Goal: Task Accomplishment & Management: Manage account settings

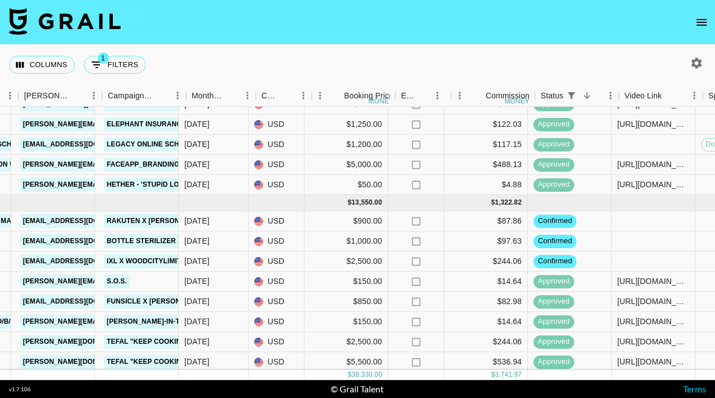
scroll to position [302, 418]
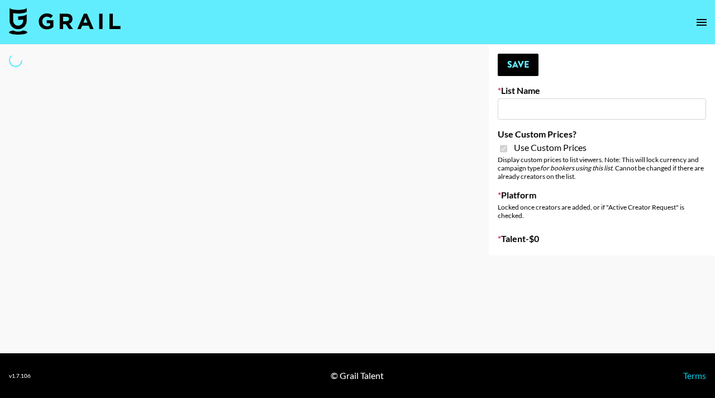
type input "Twodots (12th Oct)"
checkbox input "true"
select select "Brand"
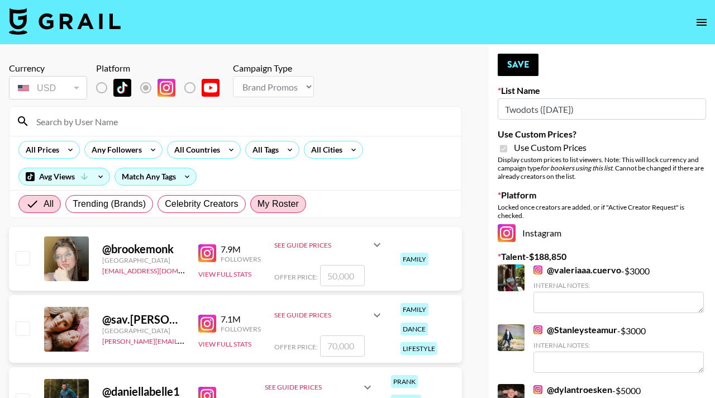
click at [289, 205] on span "My Roster" at bounding box center [278, 203] width 41 height 13
click at [258, 204] on input "My Roster" at bounding box center [258, 204] width 0 height 0
radio input "true"
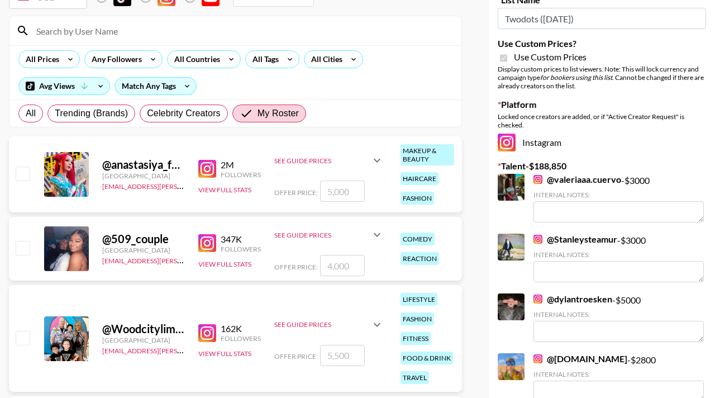
scroll to position [99, 0]
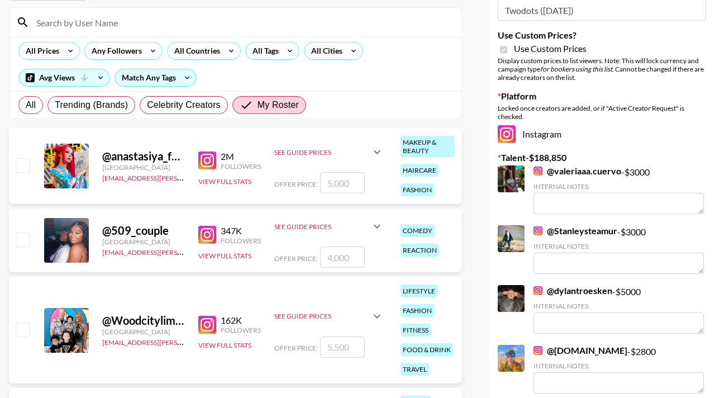
click at [22, 164] on input "checkbox" at bounding box center [22, 164] width 13 height 13
checkbox input "true"
type input "5000"
click at [23, 245] on input "checkbox" at bounding box center [22, 238] width 13 height 13
checkbox input "true"
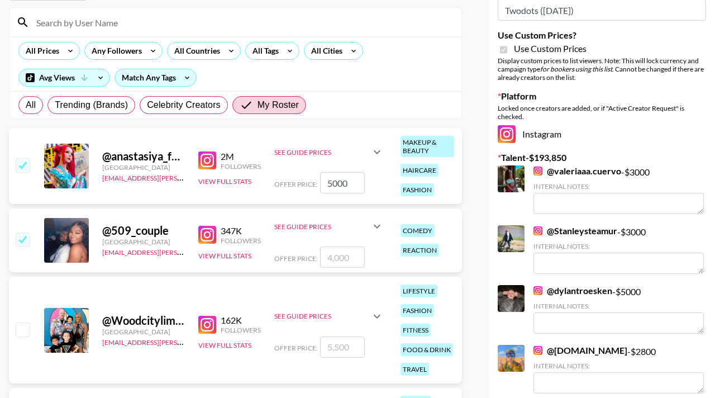
type input "4000"
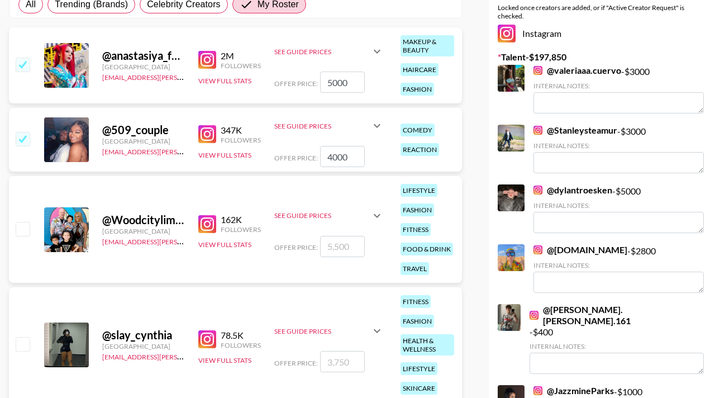
scroll to position [221, 0]
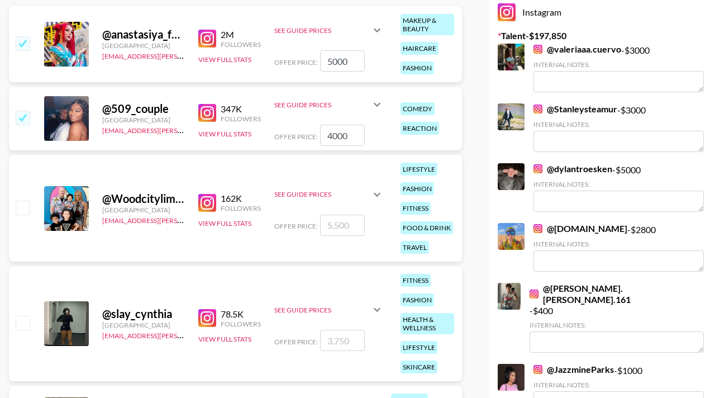
click at [25, 207] on input "checkbox" at bounding box center [22, 207] width 13 height 13
checkbox input "true"
type input "5500"
click at [25, 326] on input "checkbox" at bounding box center [22, 322] width 13 height 13
checkbox input "true"
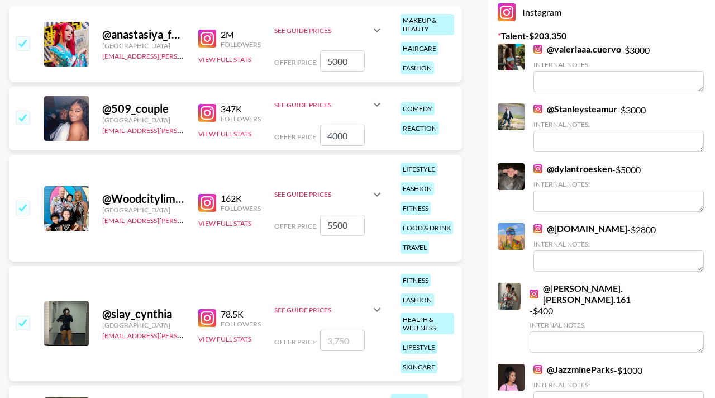
type input "3750"
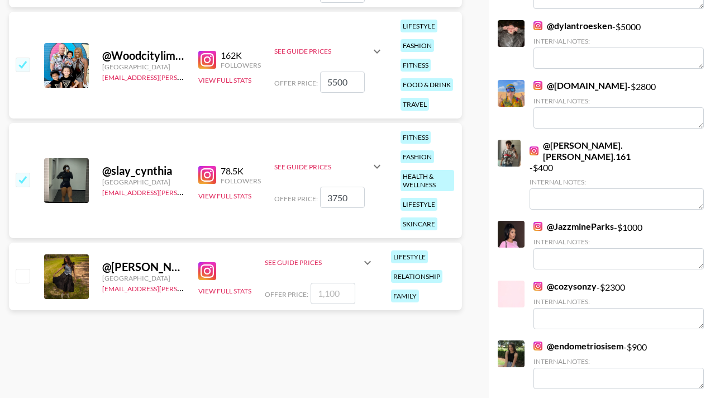
click at [28, 279] on input "checkbox" at bounding box center [22, 275] width 13 height 13
checkbox input "true"
type input "1100"
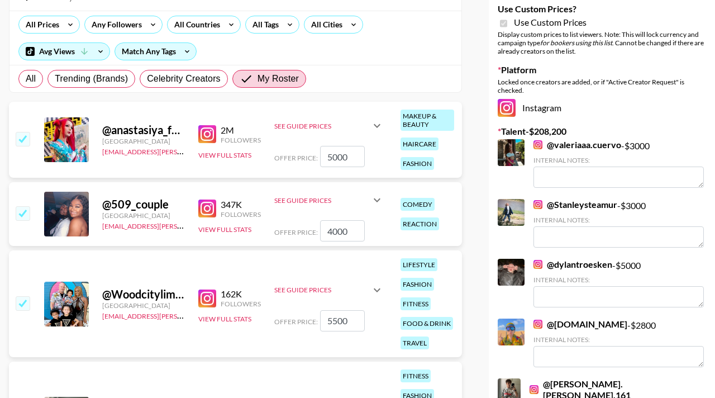
scroll to position [0, 0]
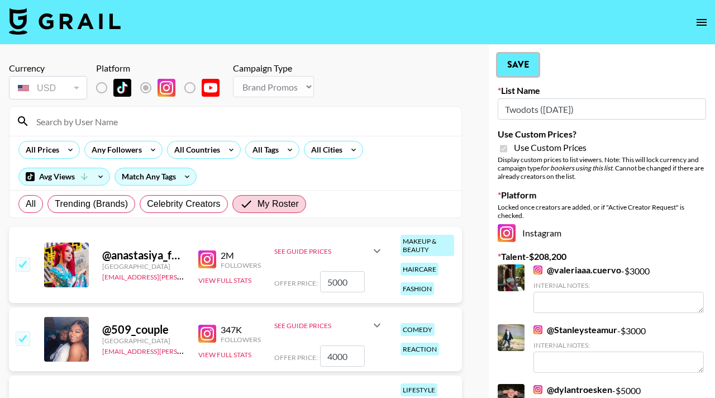
click at [520, 64] on button "Save" at bounding box center [518, 65] width 41 height 22
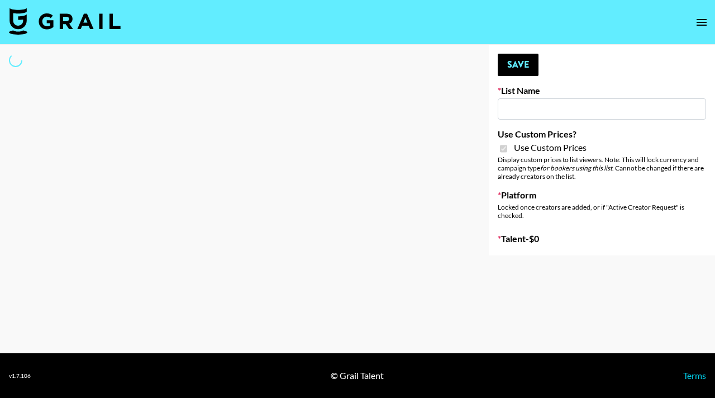
type input "ZENOWELL AI"
checkbox input "true"
select select "Brand"
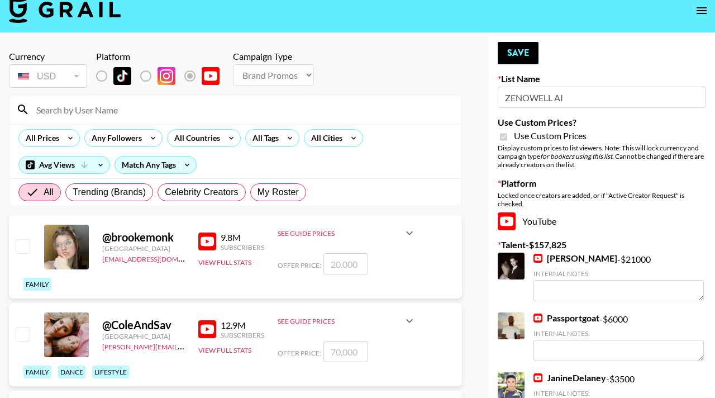
scroll to position [12, 0]
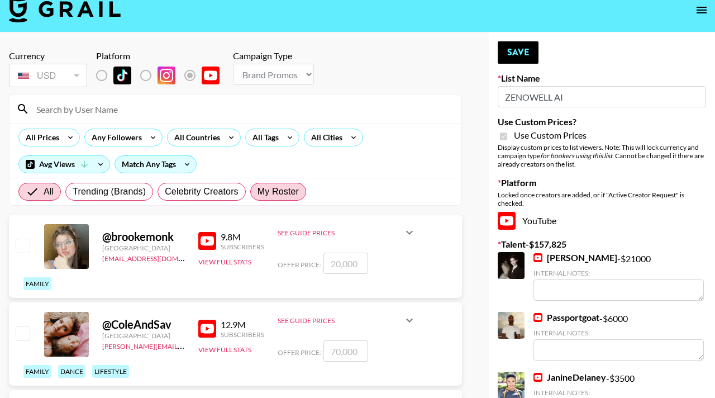
click at [283, 189] on span "My Roster" at bounding box center [278, 191] width 41 height 13
click at [258, 192] on input "My Roster" at bounding box center [258, 192] width 0 height 0
radio input "true"
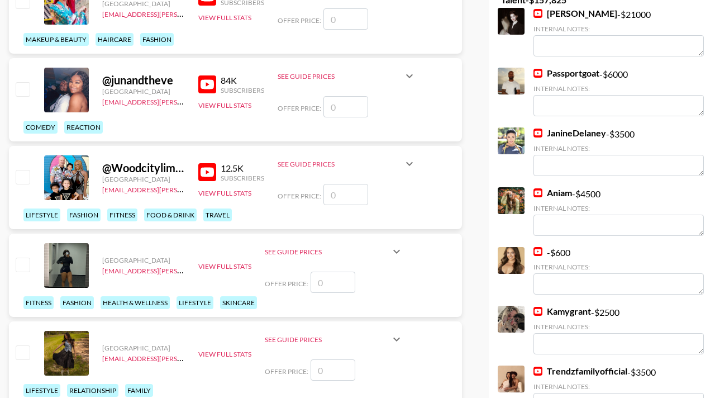
scroll to position [266, 0]
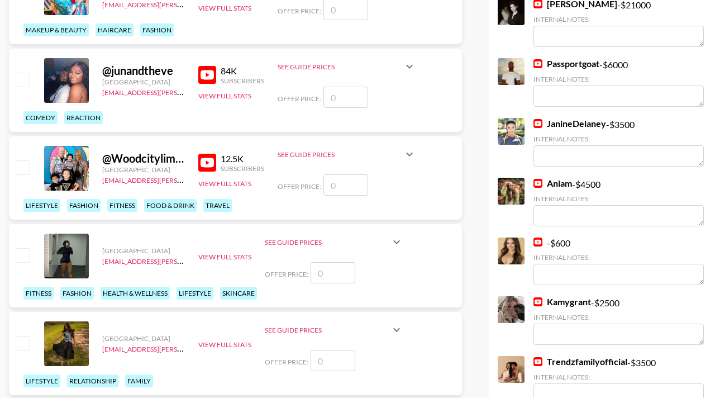
click at [21, 161] on input "checkbox" at bounding box center [22, 166] width 13 height 13
click at [17, 164] on input "checkbox" at bounding box center [22, 166] width 13 height 13
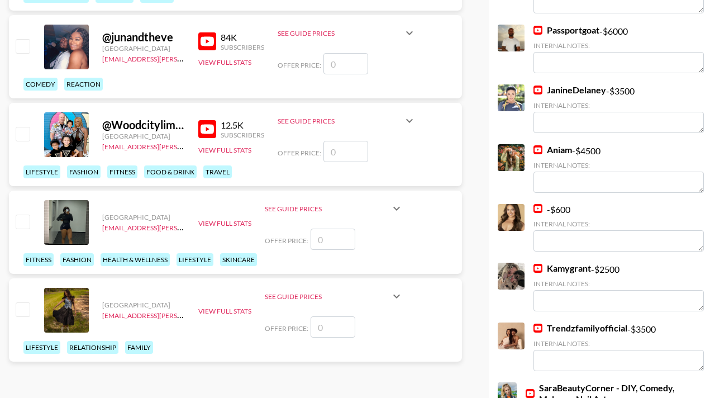
scroll to position [283, 0]
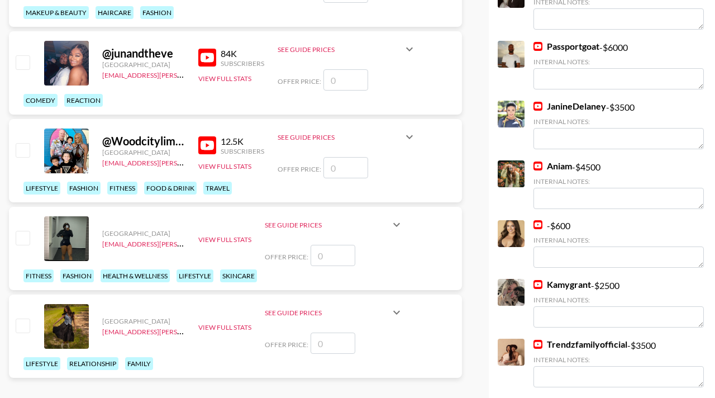
click at [348, 175] on input "number" at bounding box center [345, 167] width 45 height 21
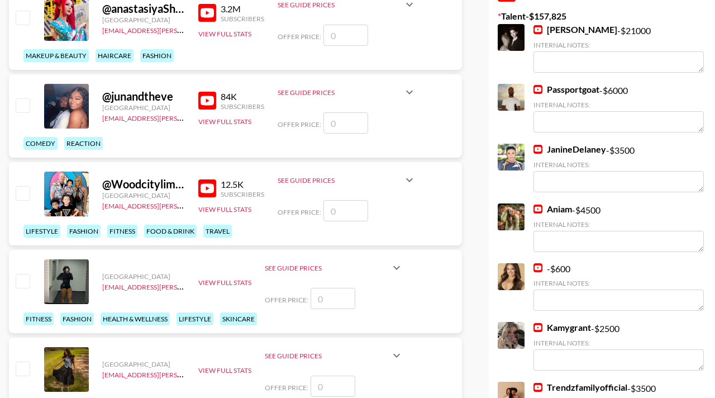
scroll to position [232, 0]
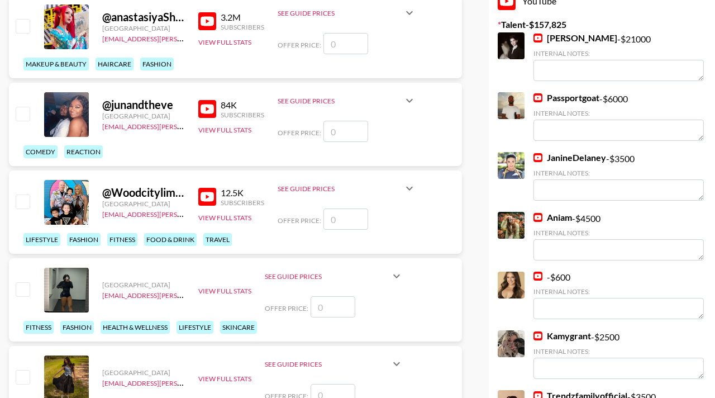
click at [339, 209] on input "number" at bounding box center [345, 218] width 45 height 21
checkbox input "true"
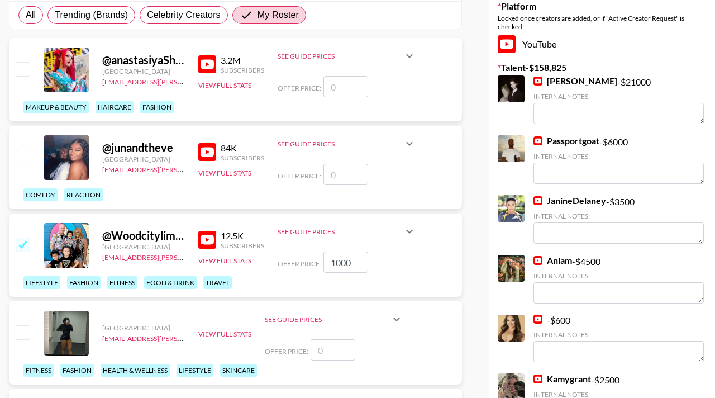
scroll to position [170, 0]
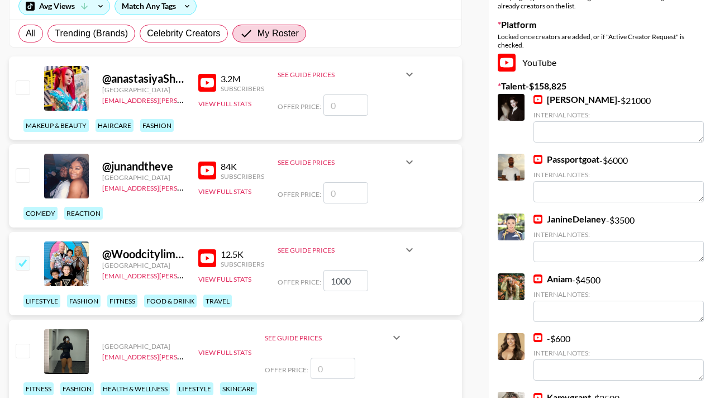
type input "1000"
click at [336, 189] on input "number" at bounding box center [345, 192] width 45 height 21
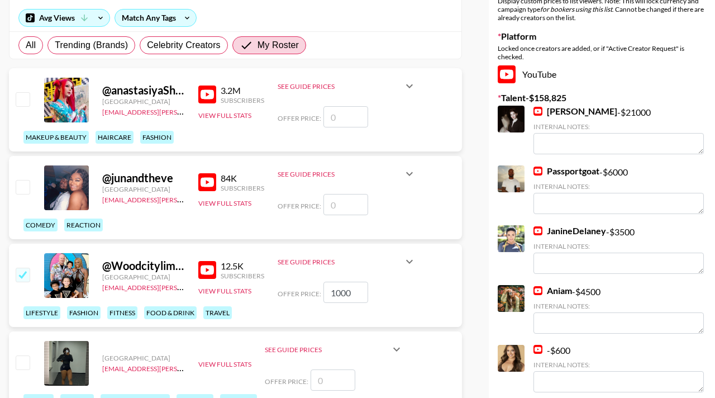
scroll to position [158, 0]
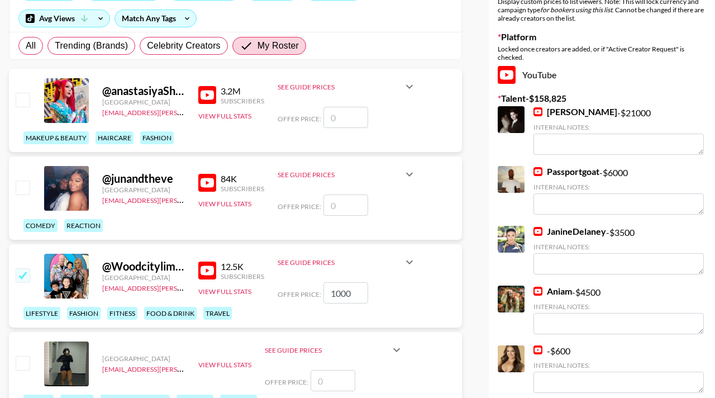
click at [340, 117] on input "number" at bounding box center [345, 117] width 45 height 21
checkbox input "true"
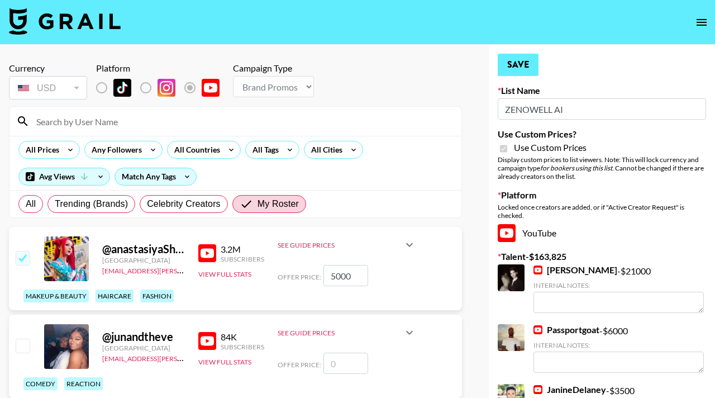
type input "5000"
click at [522, 70] on button "Save" at bounding box center [518, 65] width 41 height 22
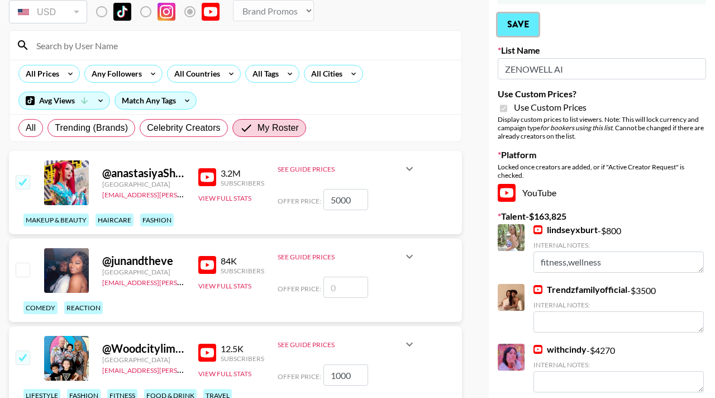
scroll to position [124, 0]
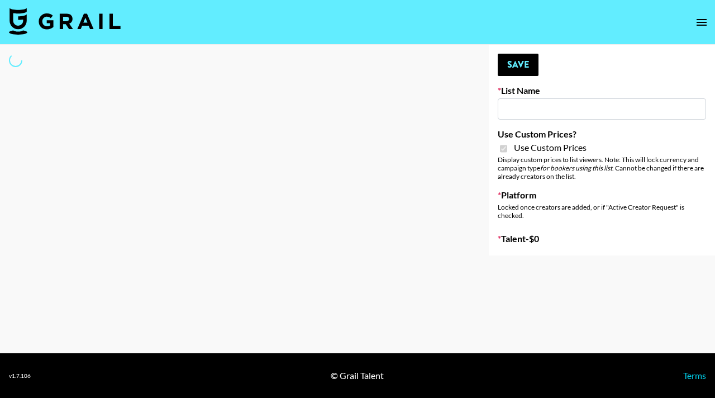
type input "ZENOWELL AI"
checkbox input "true"
select select "Brand"
type input "Evry Jewels"
checkbox input "true"
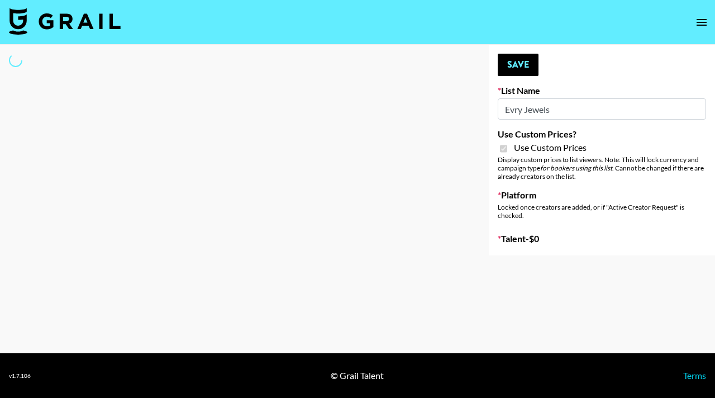
select select "Brand"
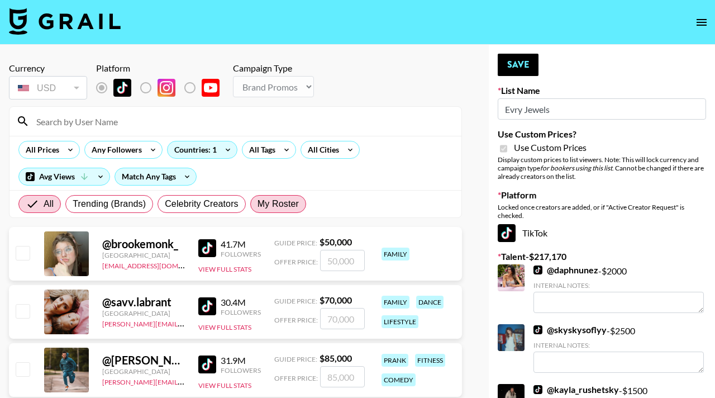
click at [261, 197] on span "My Roster" at bounding box center [278, 203] width 41 height 13
click at [258, 204] on input "My Roster" at bounding box center [258, 204] width 0 height 0
radio input "true"
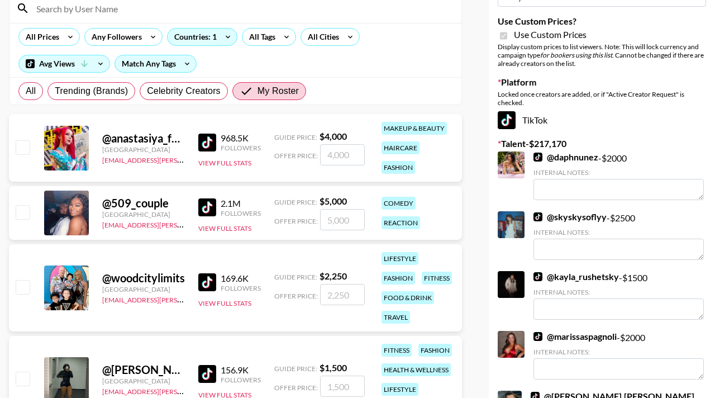
scroll to position [139, 0]
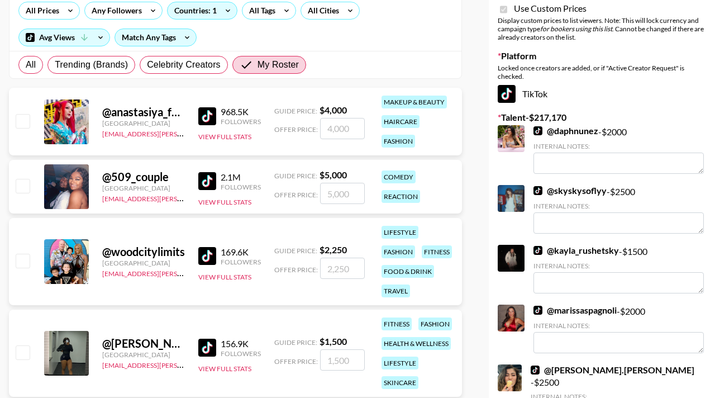
click at [23, 258] on input "checkbox" at bounding box center [22, 260] width 13 height 13
checkbox input "true"
type input "2250"
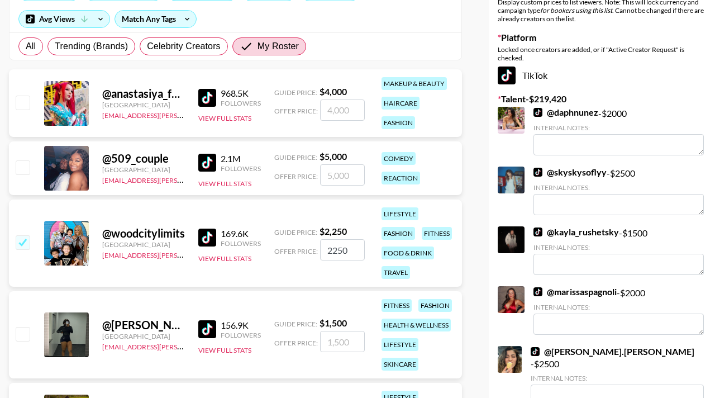
click at [26, 99] on input "checkbox" at bounding box center [22, 102] width 13 height 13
checkbox input "true"
type input "4000"
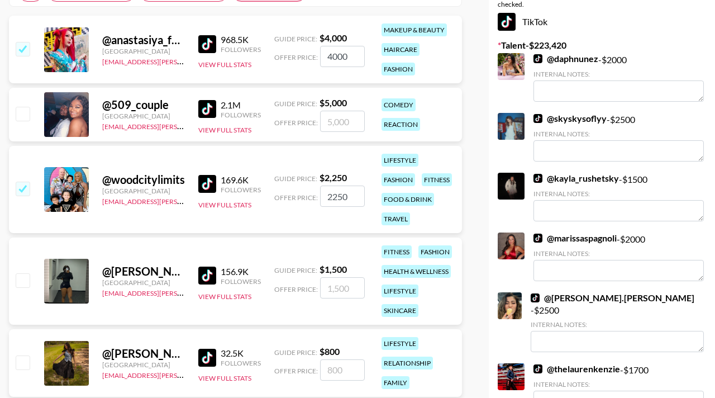
click at [22, 272] on div at bounding box center [21, 281] width 17 height 19
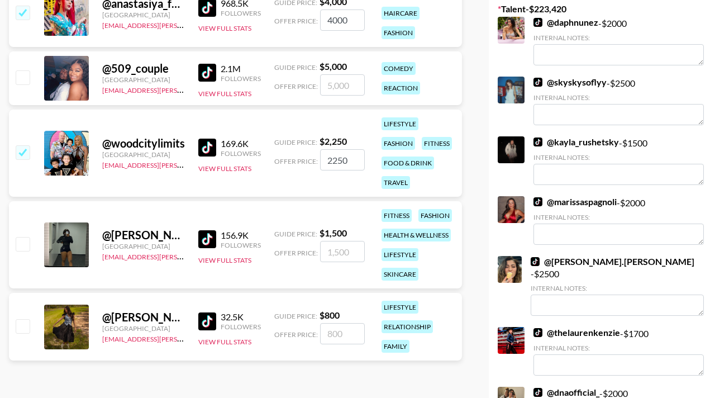
scroll to position [246, 0]
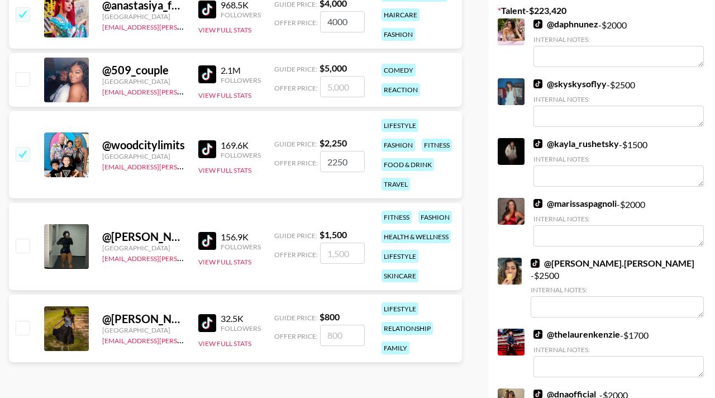
click at [23, 247] on input "checkbox" at bounding box center [22, 245] width 13 height 13
checkbox input "true"
type input "1500"
click at [25, 334] on input "checkbox" at bounding box center [22, 327] width 13 height 13
checkbox input "true"
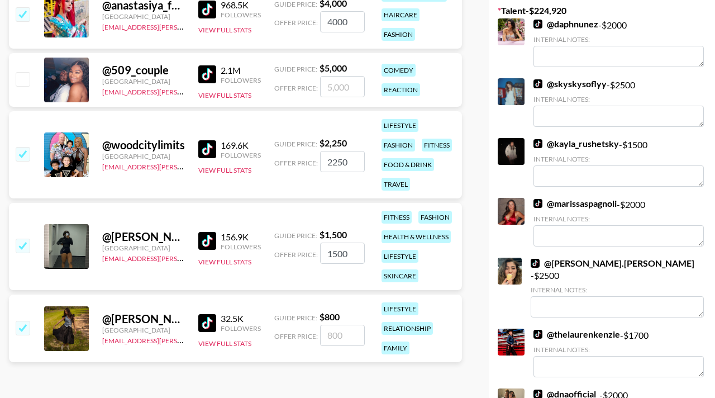
type input "800"
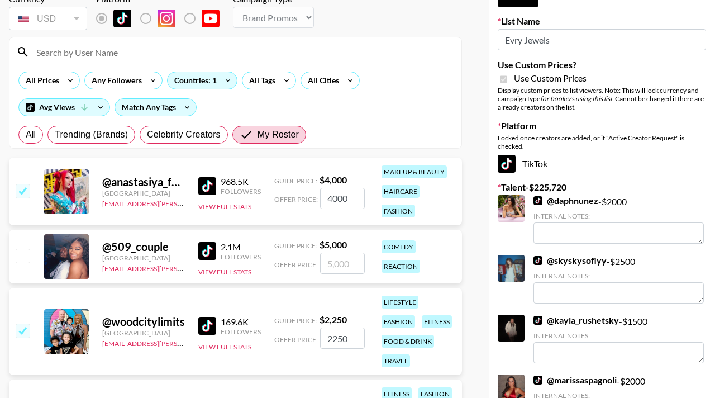
scroll to position [66, 0]
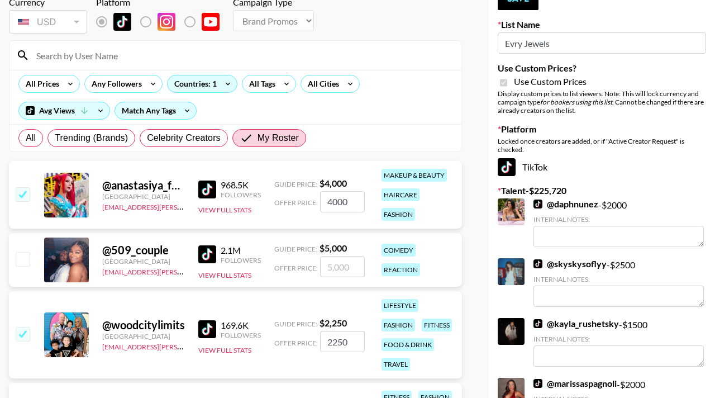
click at [23, 263] on input "checkbox" at bounding box center [22, 258] width 13 height 13
checkbox input "true"
type input "5000"
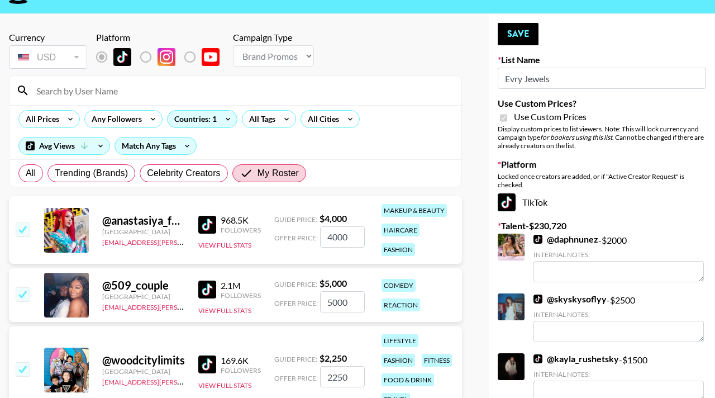
scroll to position [6, 0]
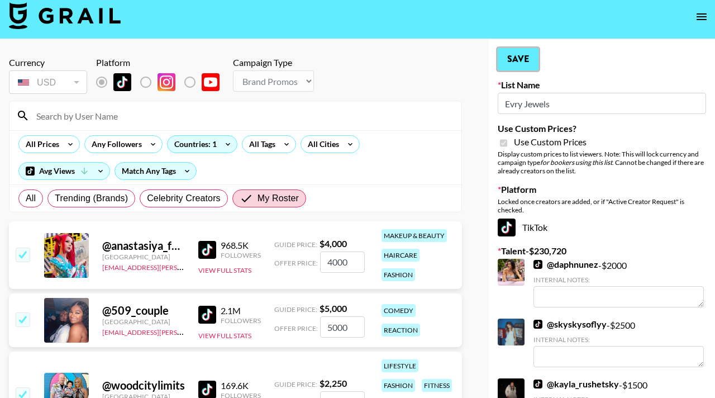
click at [516, 55] on button "Save" at bounding box center [518, 59] width 41 height 22
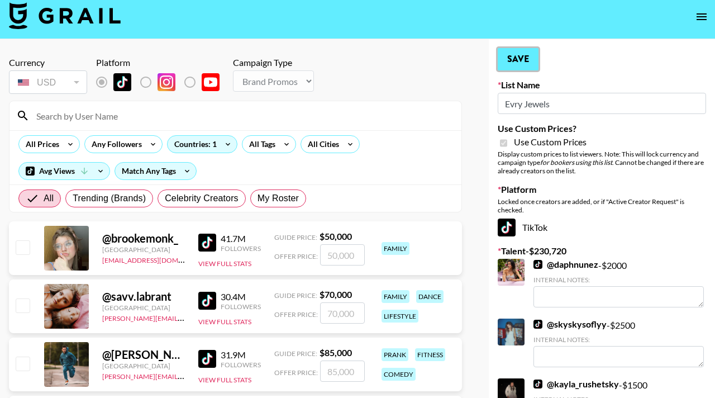
radio input "true"
